Goal: Task Accomplishment & Management: Use online tool/utility

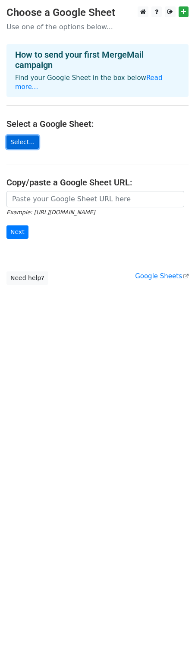
click at [18, 139] on link "Select..." at bounding box center [22, 142] width 32 height 13
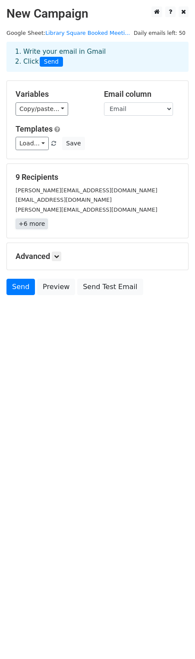
click at [28, 221] on link "+6 more" at bounding box center [31, 224] width 32 height 11
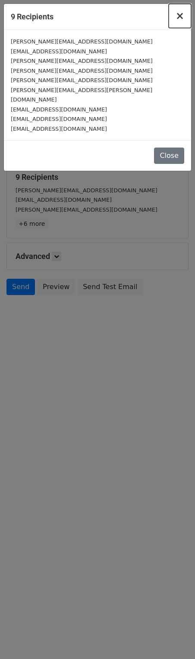
click at [184, 17] on button "×" at bounding box center [179, 16] width 22 height 24
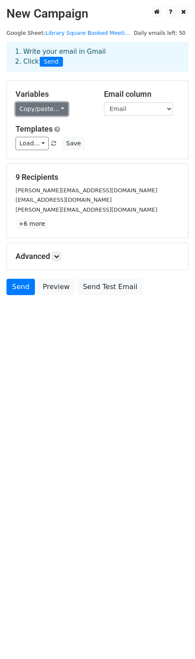
click at [46, 106] on link "Copy/paste..." at bounding box center [41, 108] width 53 height 13
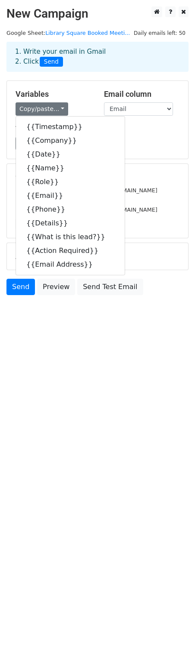
click at [138, 149] on div "Load... No templates saved Save" at bounding box center [97, 143] width 176 height 13
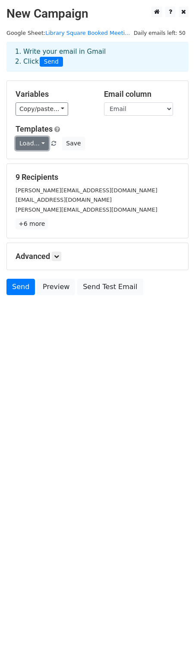
click at [38, 141] on link "Load..." at bounding box center [31, 143] width 33 height 13
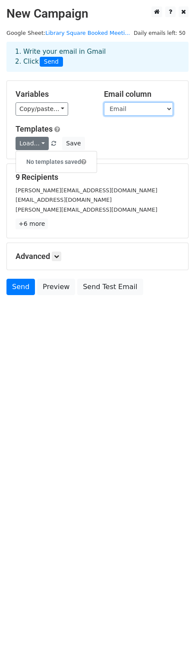
click at [130, 110] on select "Timestamp Company Date Name Role Email Phone Details What is this lead? Action …" at bounding box center [138, 108] width 69 height 13
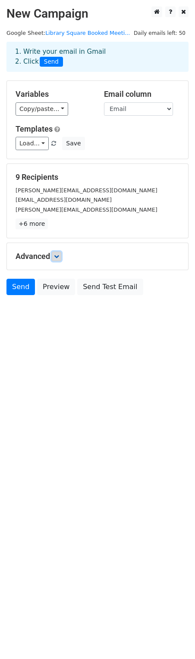
click at [58, 257] on icon at bounding box center [56, 256] width 5 height 5
